Goal: Complete application form: Complete application form

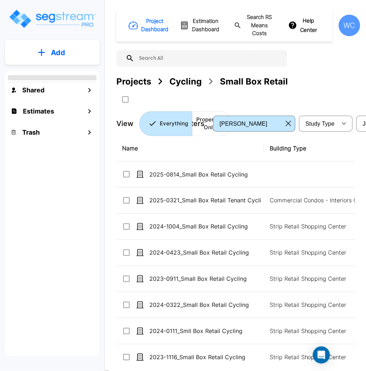
click at [48, 54] on button "Add" at bounding box center [52, 52] width 95 height 21
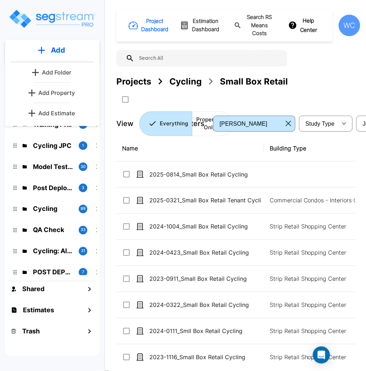
click at [53, 92] on p "Add Property" at bounding box center [56, 93] width 37 height 9
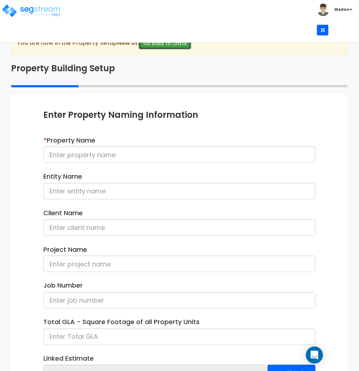
click at [171, 46] on button "Go back to Old UI" at bounding box center [165, 43] width 53 height 12
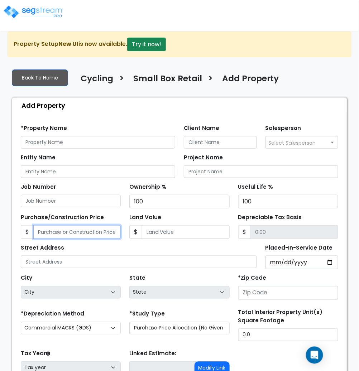
click at [115, 229] on input "Purchase/Construction Price" at bounding box center [76, 232] width 87 height 14
type input "1,000,000"
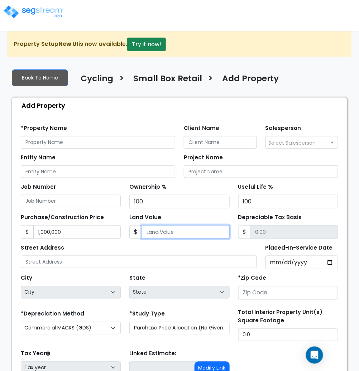
type input "1"
type input "999999.00"
type input "12"
type input "999988.00"
type input "120"
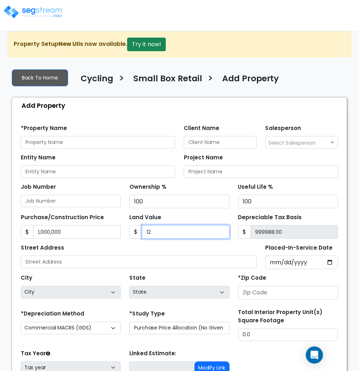
type input "999880.00"
type input "1200"
type input "998800.00"
type input "1,2000"
type input "988000.00"
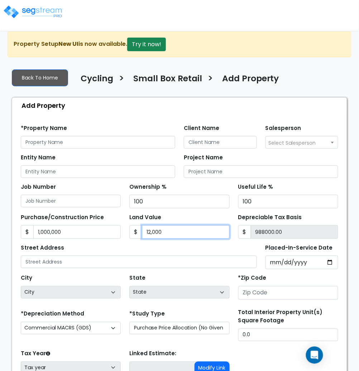
type input "12,0000"
type input "880000.00"
type input "120,0000"
type input "-200000.00"
type input "1,200,000"
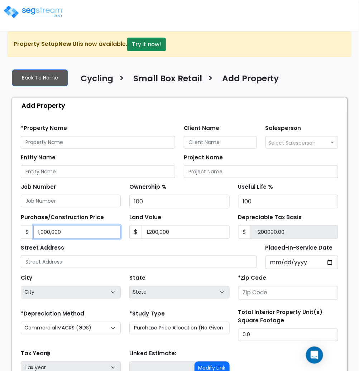
click at [115, 229] on input "1,000,000" at bounding box center [76, 232] width 87 height 14
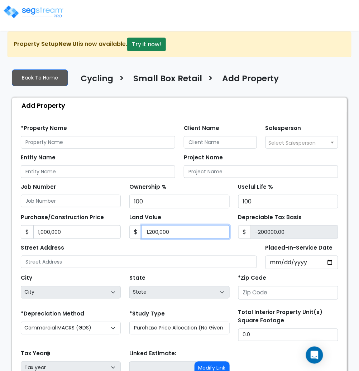
click at [185, 230] on input "1,200,000" at bounding box center [185, 232] width 87 height 14
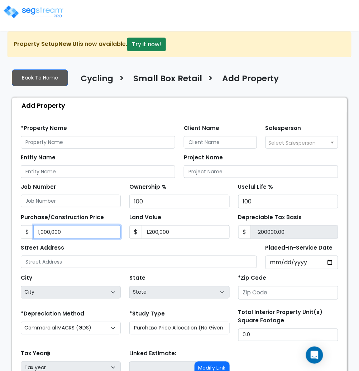
click at [87, 232] on input "1,000,000" at bounding box center [76, 232] width 87 height 14
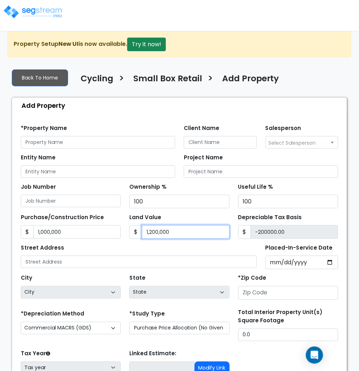
click at [185, 235] on input "1,200,000" at bounding box center [185, 232] width 87 height 14
click at [194, 247] on div "Street Address" at bounding box center [139, 256] width 236 height 26
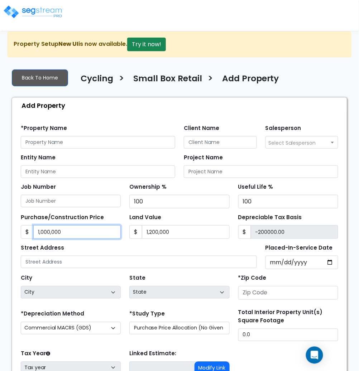
click at [42, 230] on input "1,000,000" at bounding box center [76, 232] width 87 height 14
click at [43, 230] on input "1,000,000" at bounding box center [76, 232] width 87 height 14
click at [46, 233] on input "1,000,000" at bounding box center [76, 232] width 87 height 14
click at [43, 233] on input "1,000,000" at bounding box center [76, 232] width 87 height 14
type input "1,00,000"
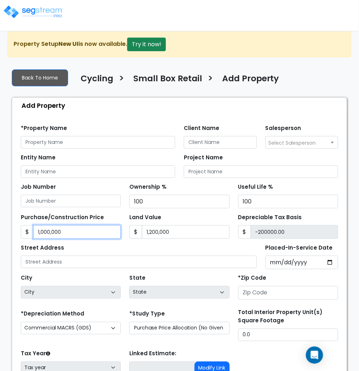
type input "-1100000.00"
type input "1500,000"
type input "300000.00"
type input "1,500,000"
click at [138, 244] on div "Street Address" at bounding box center [139, 256] width 236 height 26
